Goal: Information Seeking & Learning: Learn about a topic

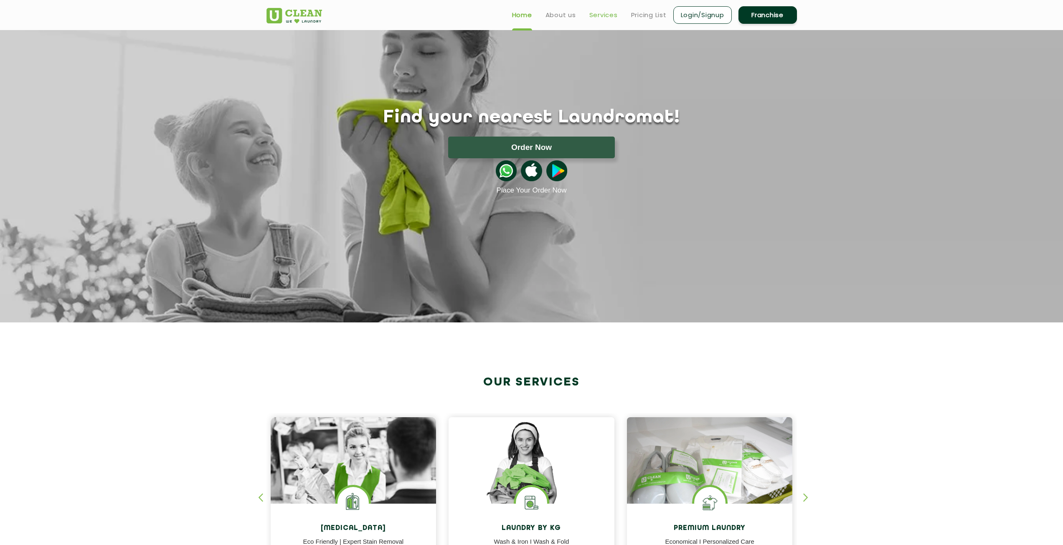
click at [597, 16] on link "Services" at bounding box center [603, 15] width 28 height 10
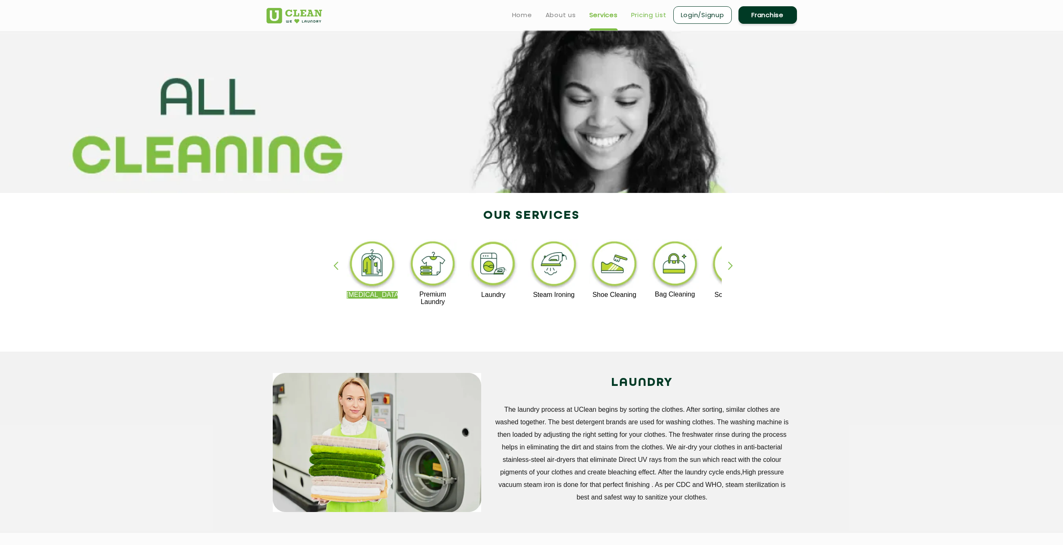
click at [650, 13] on link "Pricing List" at bounding box center [648, 15] width 35 height 10
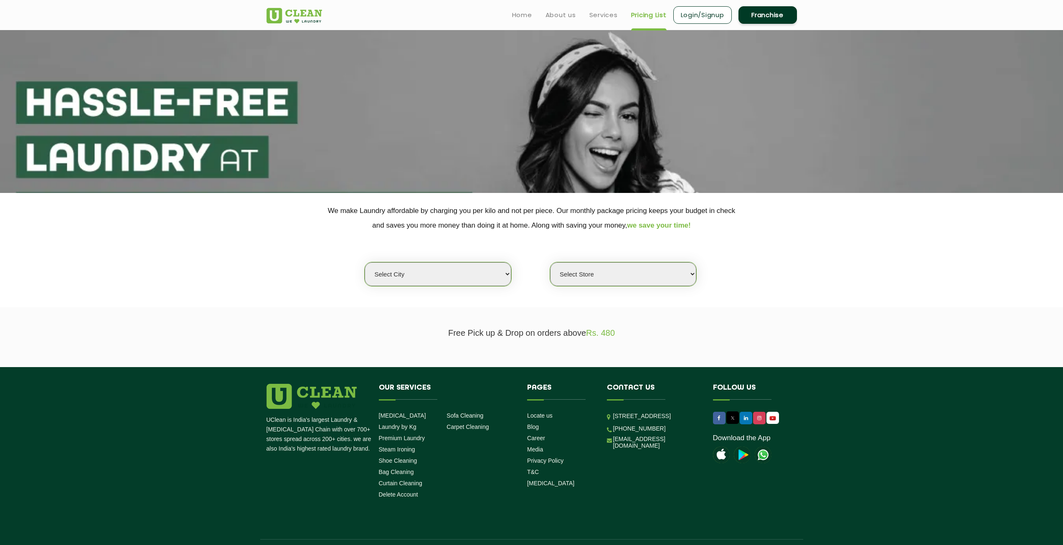
click at [411, 274] on select "Select city [GEOGRAPHIC_DATA] [GEOGRAPHIC_DATA] [GEOGRAPHIC_DATA] [GEOGRAPHIC_D…" at bounding box center [438, 274] width 146 height 24
select select "16"
click at [365, 262] on select "Select city [GEOGRAPHIC_DATA] [GEOGRAPHIC_DATA] [GEOGRAPHIC_DATA] [GEOGRAPHIC_D…" at bounding box center [438, 274] width 146 height 24
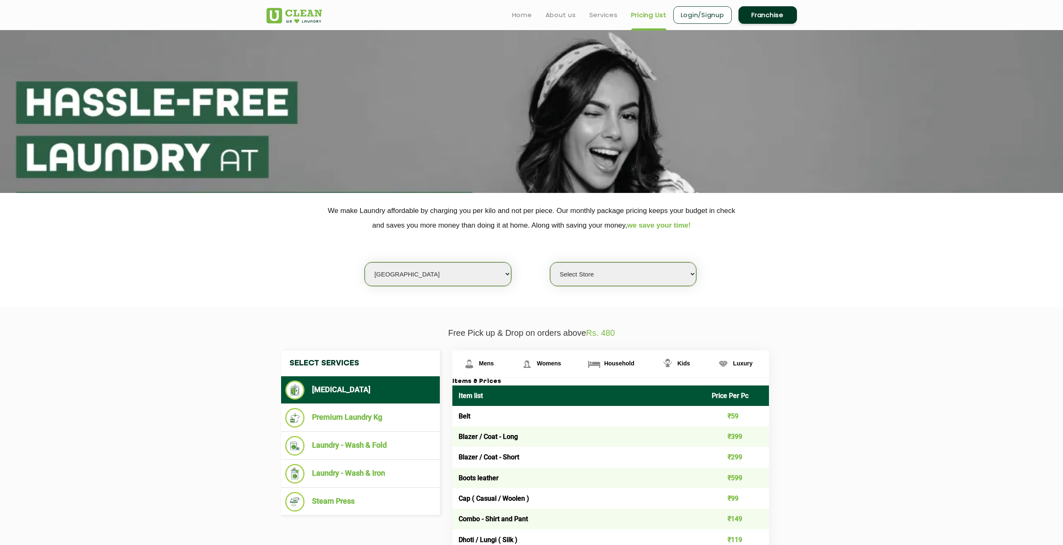
click at [586, 269] on select "Select Store UClean Deonar UClean LBS Marg UClean Chembur UClean Worli UClean […" at bounding box center [623, 274] width 146 height 24
select select "474"
click at [550, 262] on select "Select Store UClean Deonar UClean LBS Marg UClean Chembur UClean Worli UClean […" at bounding box center [623, 274] width 146 height 24
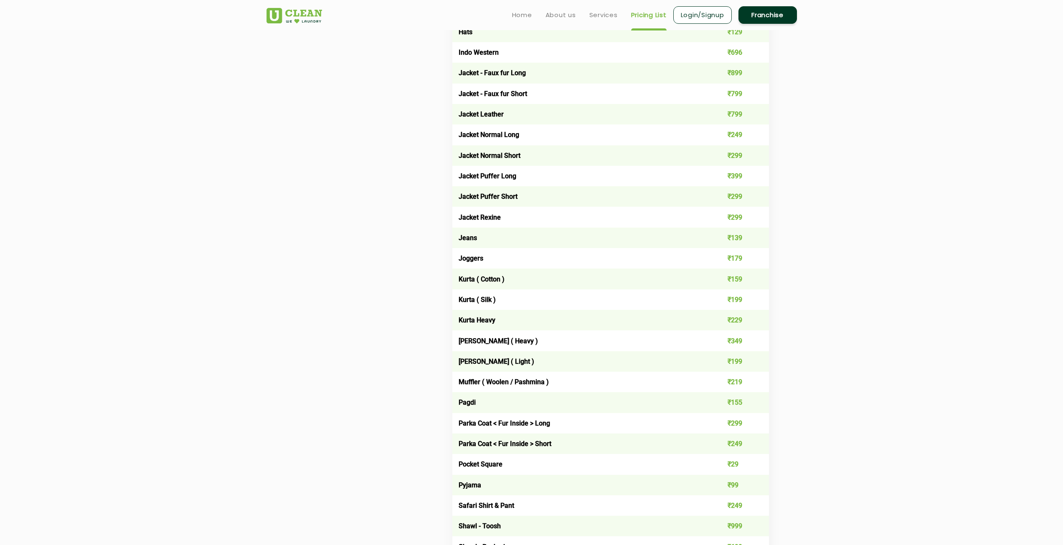
scroll to position [585, 0]
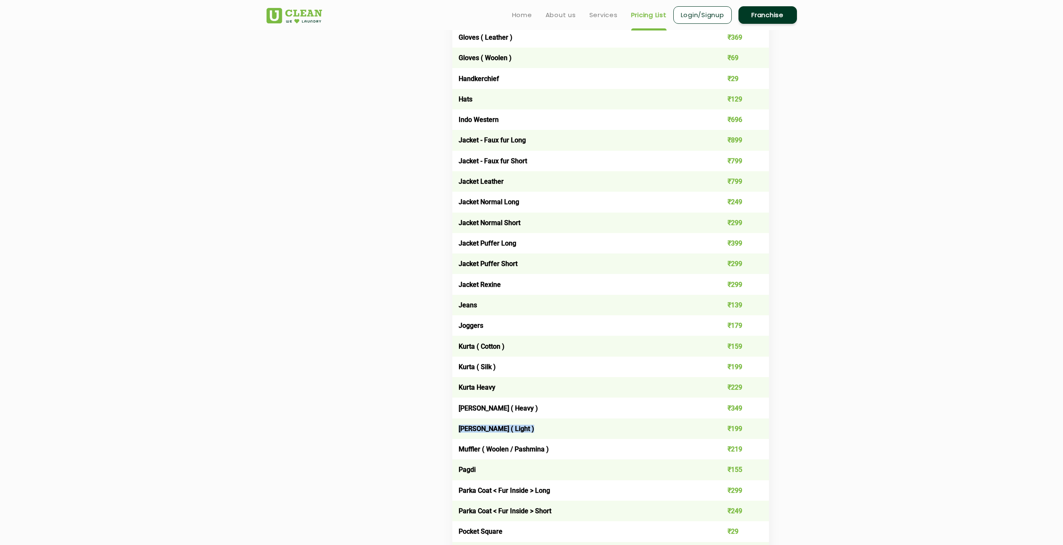
drag, startPoint x: 460, startPoint y: 427, endPoint x: 529, endPoint y: 431, distance: 69.0
click at [529, 431] on td "[PERSON_NAME] ( Light )" at bounding box center [578, 428] width 253 height 20
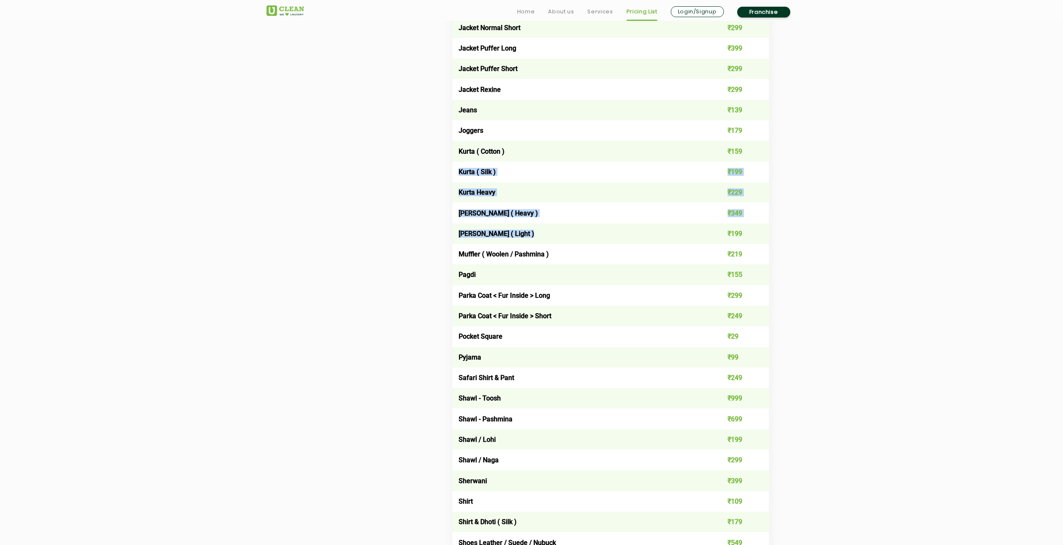
drag, startPoint x: 455, startPoint y: 167, endPoint x: 551, endPoint y: 241, distance: 121.3
click at [551, 241] on tbody "Belt ₹59 Blazer / Coat - Long ₹399 Blazer / Coat - Short ₹299 Boots leather ₹59…" at bounding box center [610, 357] width 317 height 1462
click at [588, 235] on td "[PERSON_NAME] ( Light )" at bounding box center [578, 233] width 253 height 20
drag, startPoint x: 459, startPoint y: 232, endPoint x: 750, endPoint y: 239, distance: 291.2
click at [750, 239] on tr "[PERSON_NAME] ( Light ) ₹199" at bounding box center [610, 233] width 317 height 20
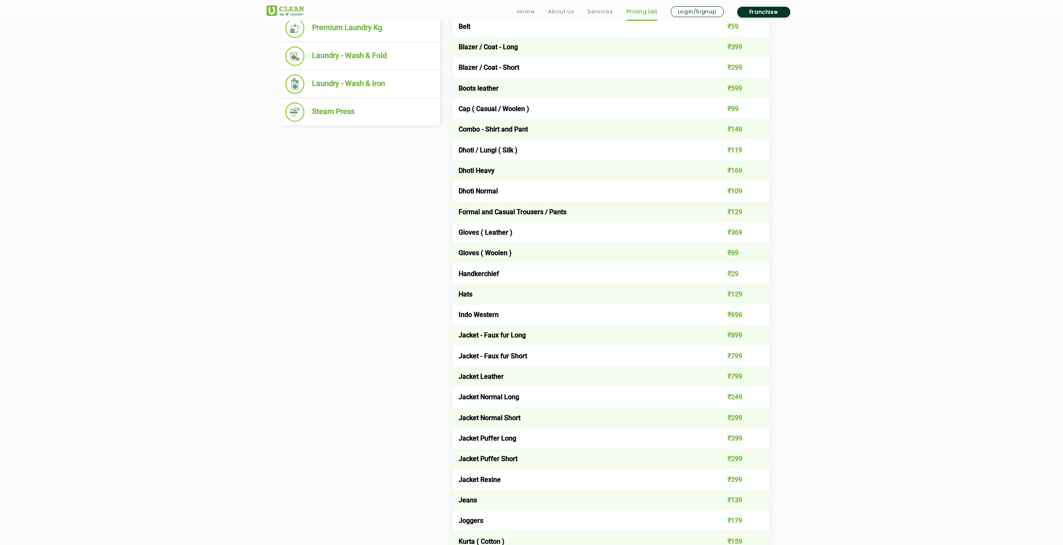
scroll to position [585, 0]
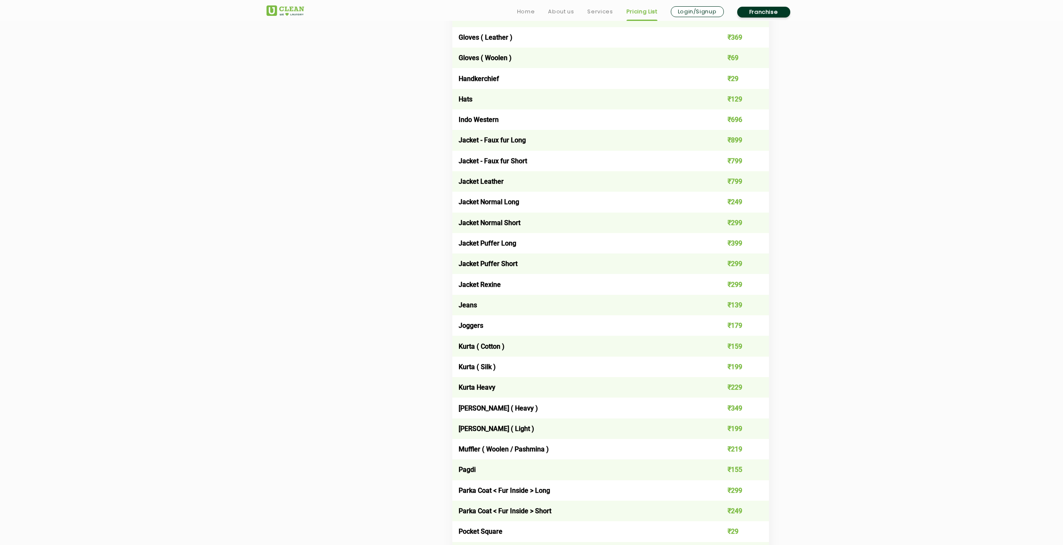
drag, startPoint x: 916, startPoint y: 476, endPoint x: 900, endPoint y: 486, distance: 18.9
click at [916, 476] on section "Free Pick up & Drop on orders above Rs. 480 Select Services [MEDICAL_DATA] Prem…" at bounding box center [531, 527] width 1063 height 1609
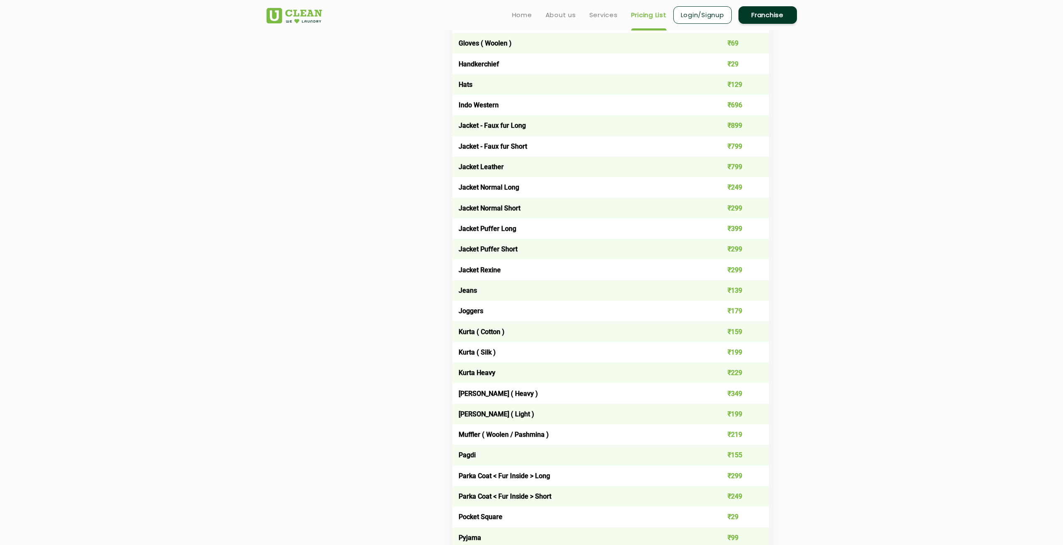
scroll to position [208, 0]
